Goal: Check status: Check status

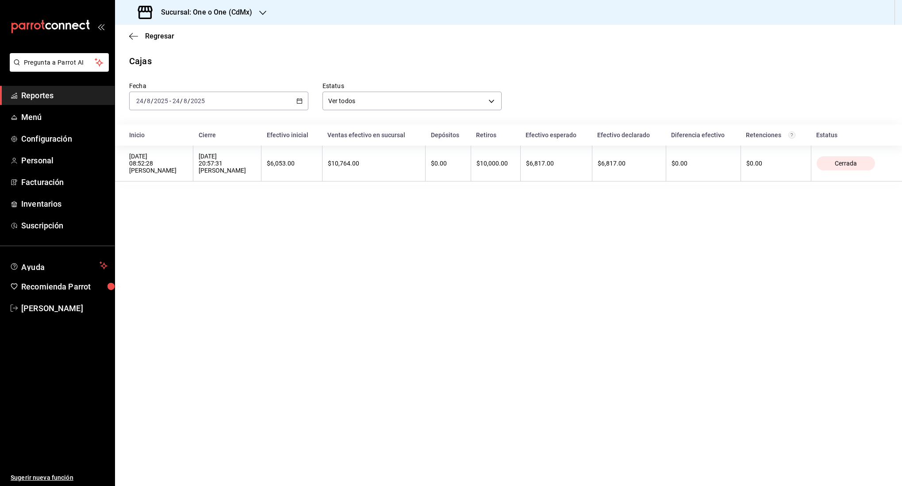
click at [247, 96] on div "[DATE] [DATE] - [DATE] [DATE]" at bounding box center [218, 101] width 179 height 19
click at [181, 229] on span "Rango de fechas" at bounding box center [171, 226] width 69 height 9
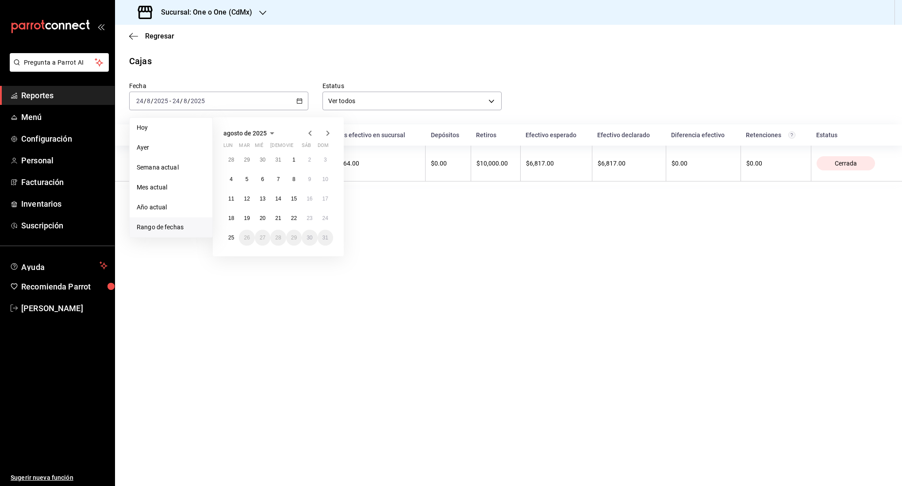
click at [464, 265] on main "Regresar Cajas Fecha [DATE] [DATE] - [DATE] [DATE] [DATE] [DATE] Semana actual …" at bounding box center [508, 255] width 787 height 461
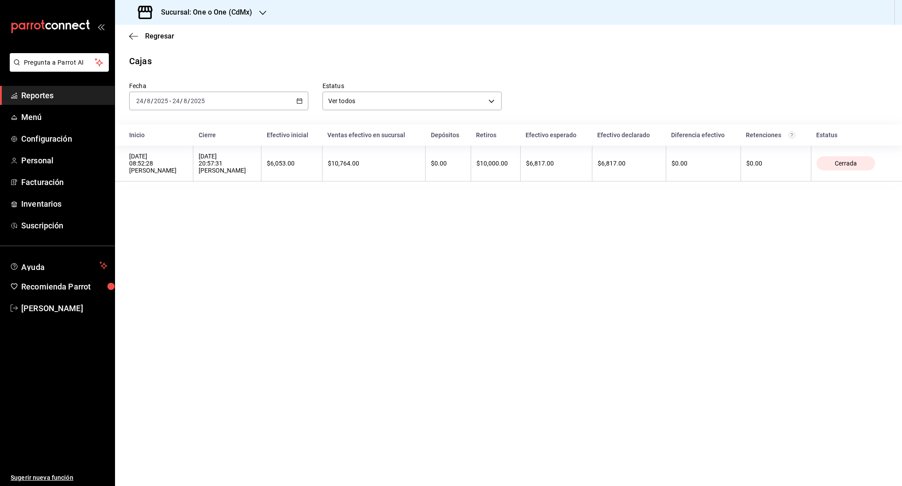
click at [125, 32] on div "Regresar" at bounding box center [508, 36] width 787 height 23
click at [135, 35] on icon "button" at bounding box center [133, 36] width 9 height 8
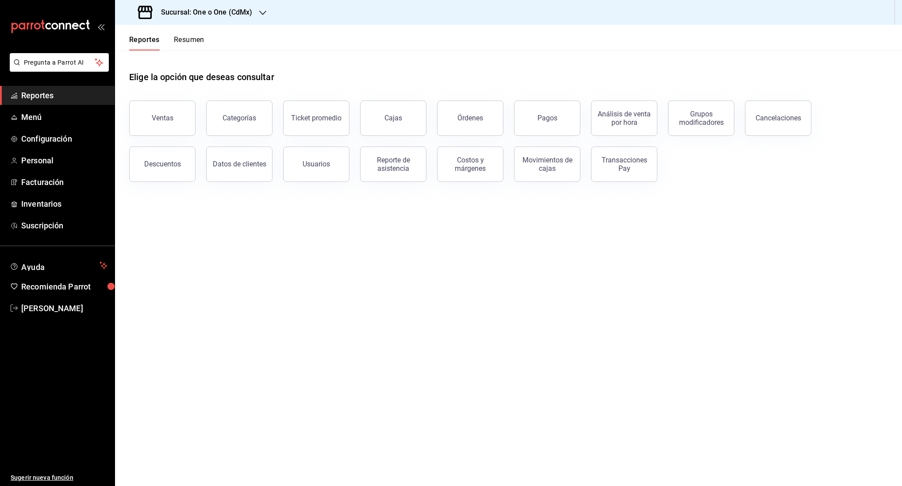
click at [193, 43] on button "Resumen" at bounding box center [189, 42] width 31 height 15
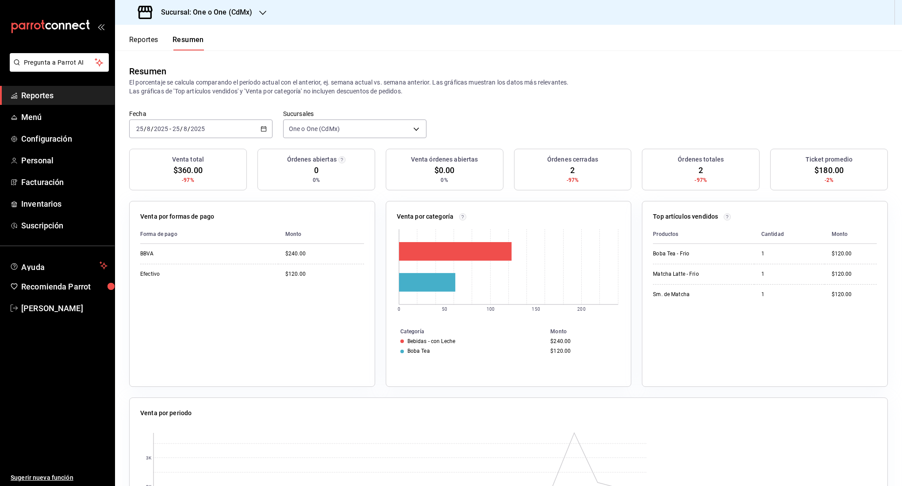
click at [263, 128] on icon "button" at bounding box center [263, 129] width 6 height 6
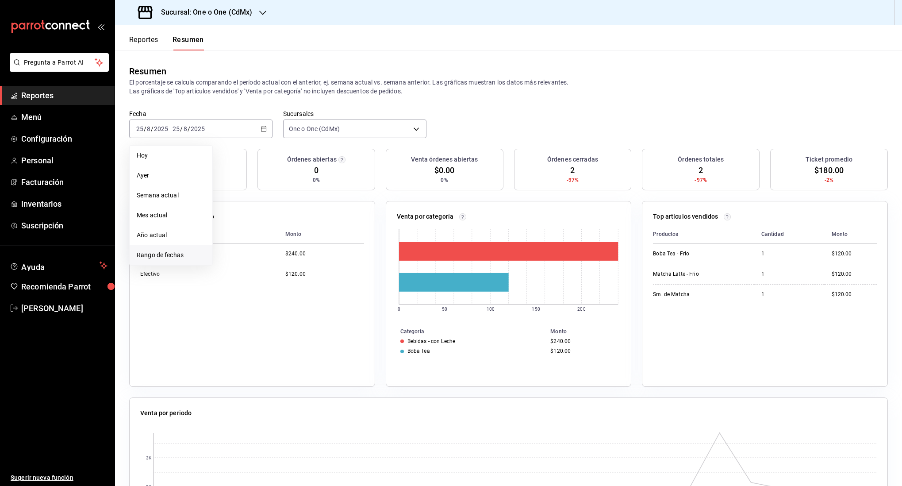
click at [182, 254] on span "Rango de fechas" at bounding box center [171, 254] width 69 height 9
click at [292, 187] on abbr "1" at bounding box center [293, 187] width 3 height 6
click at [326, 246] on abbr "24" at bounding box center [325, 246] width 6 height 6
